Goal: Information Seeking & Learning: Learn about a topic

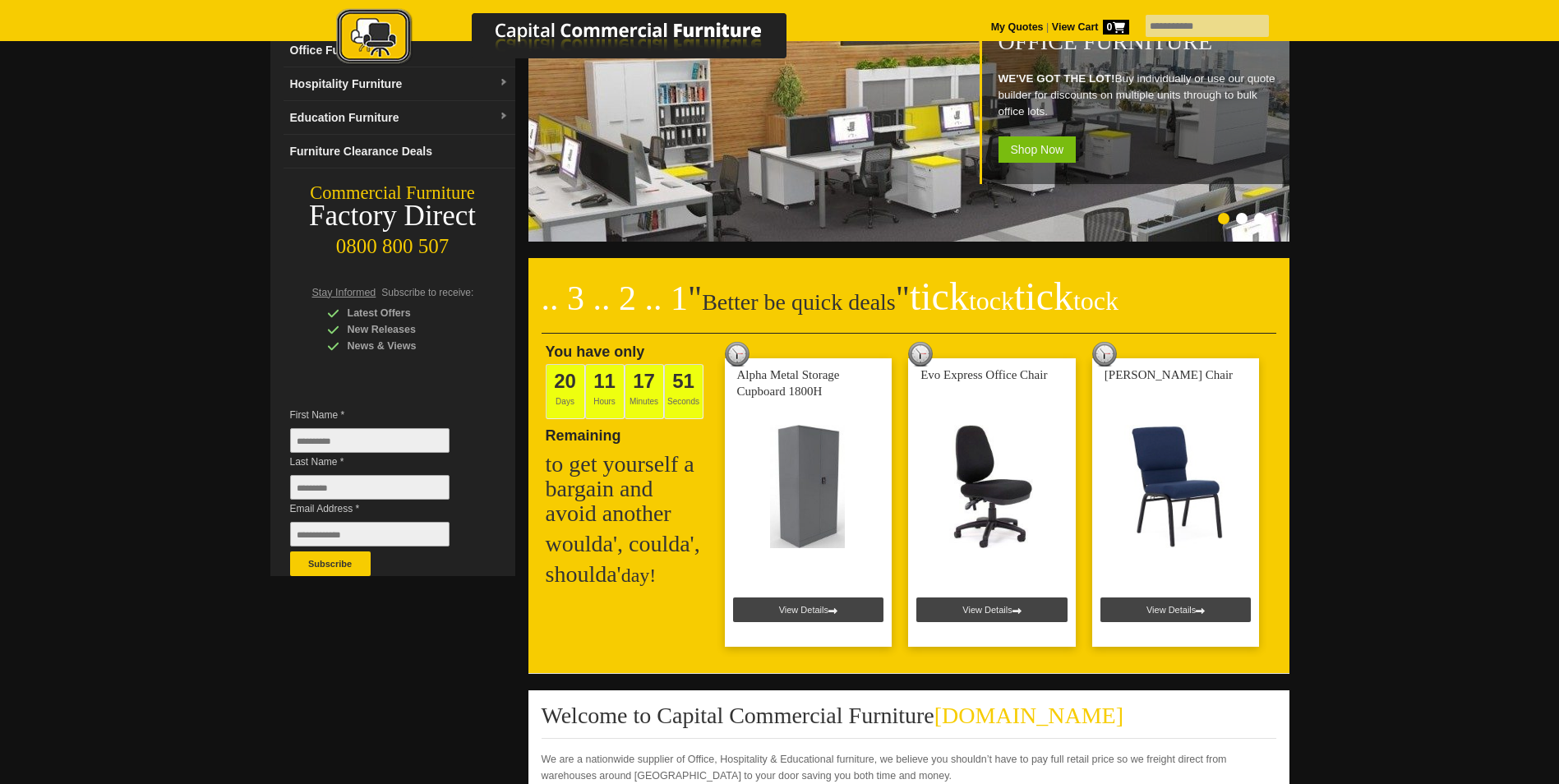
scroll to position [411, 0]
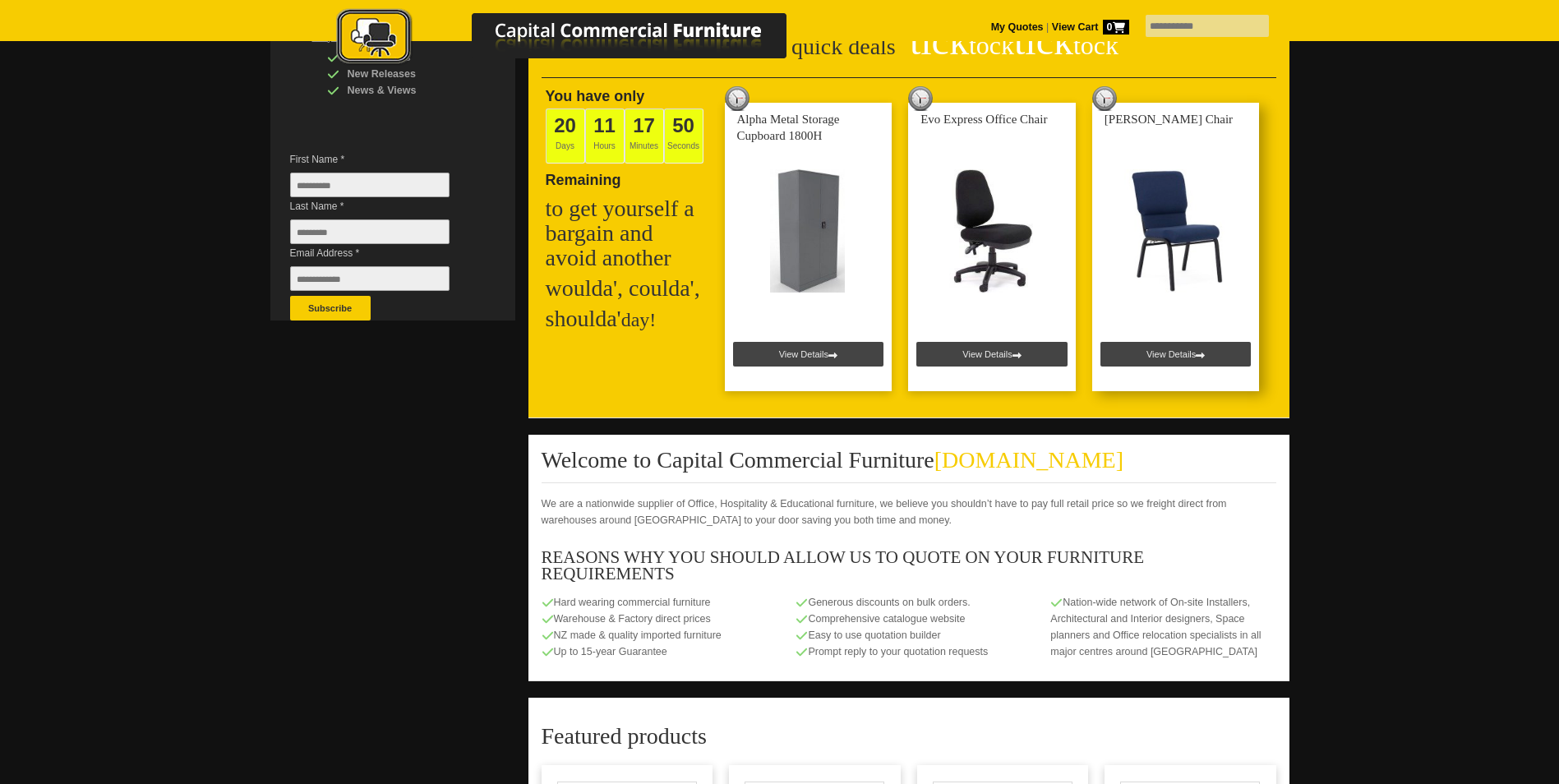
click at [1205, 341] on link at bounding box center [1176, 247] width 168 height 289
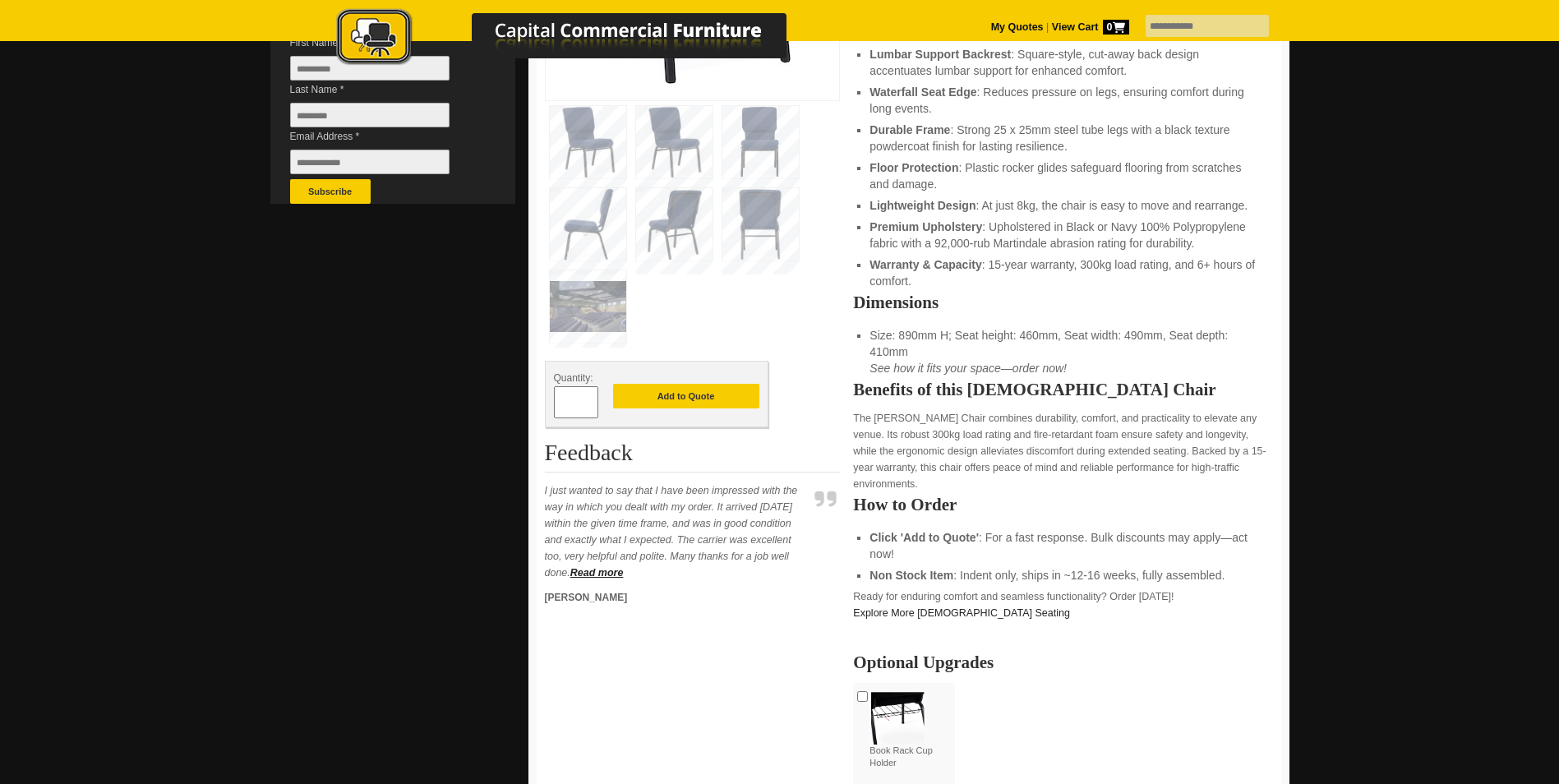
scroll to position [575, 0]
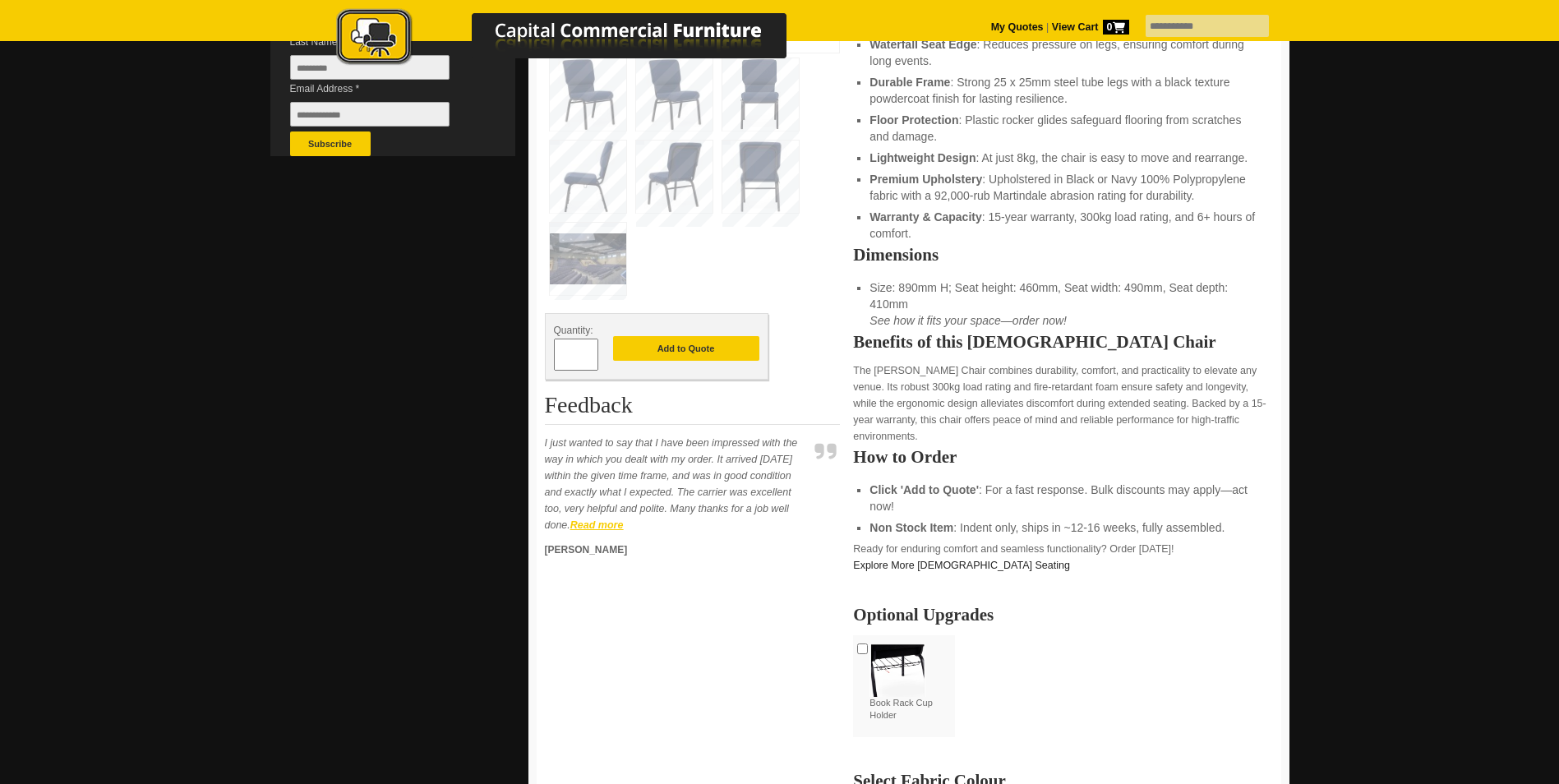
click at [617, 531] on strong "Read more" at bounding box center [598, 525] width 54 height 11
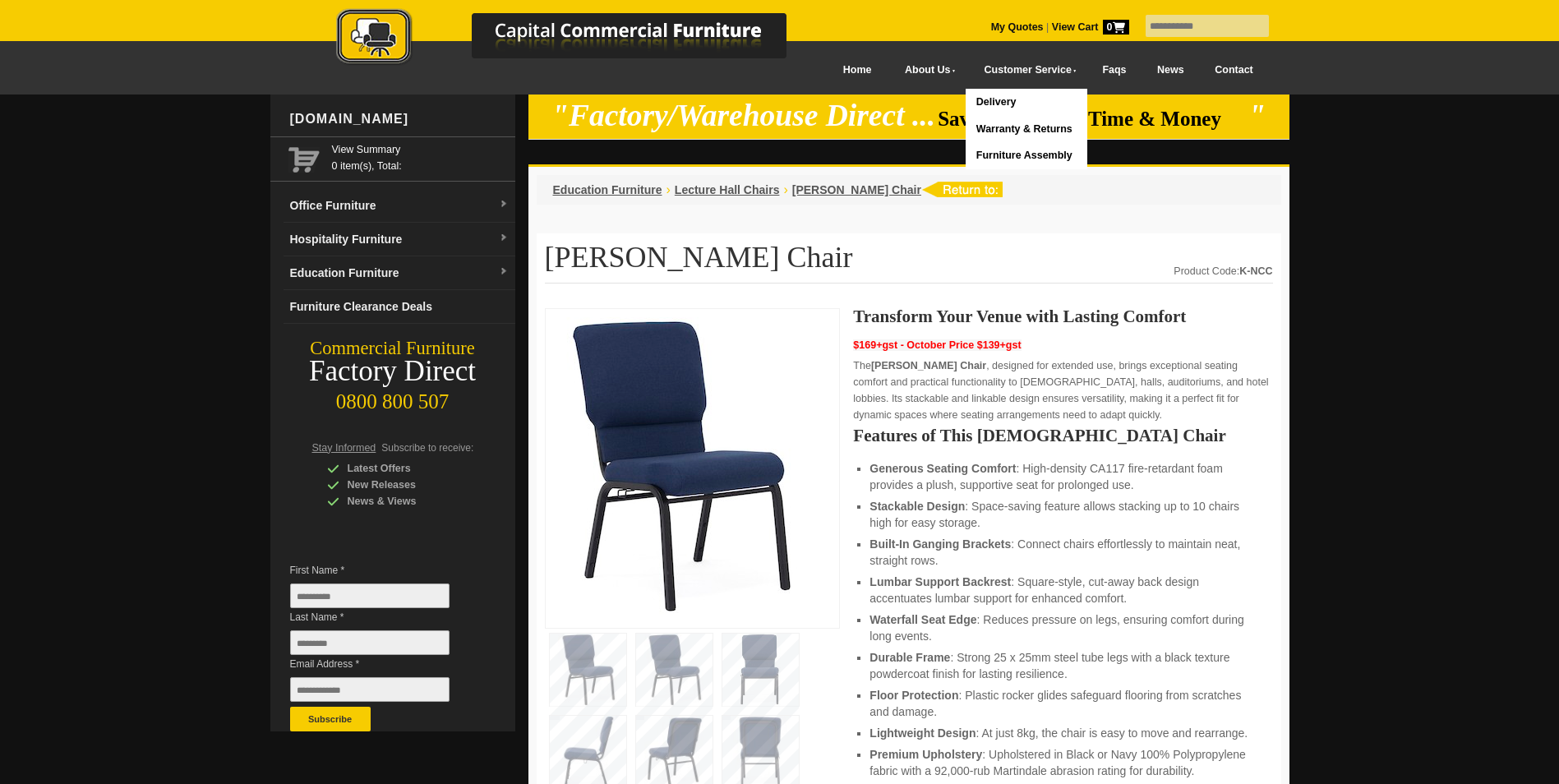
click at [973, 97] on link "Delivery" at bounding box center [1026, 102] width 121 height 27
